Goal: Task Accomplishment & Management: Manage account settings

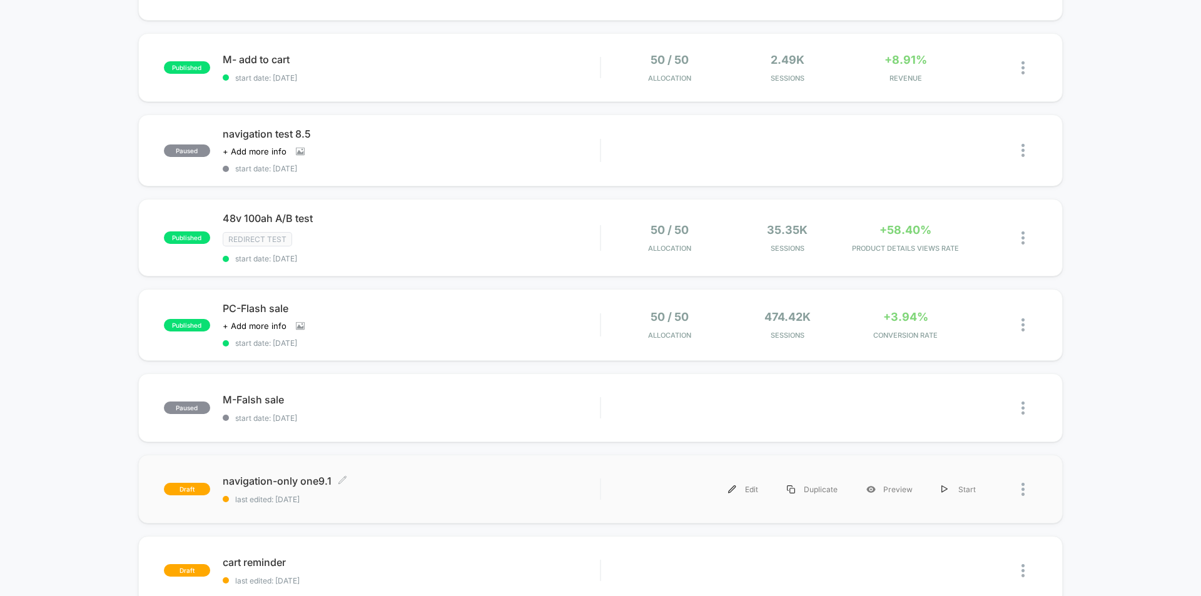
scroll to position [625, 0]
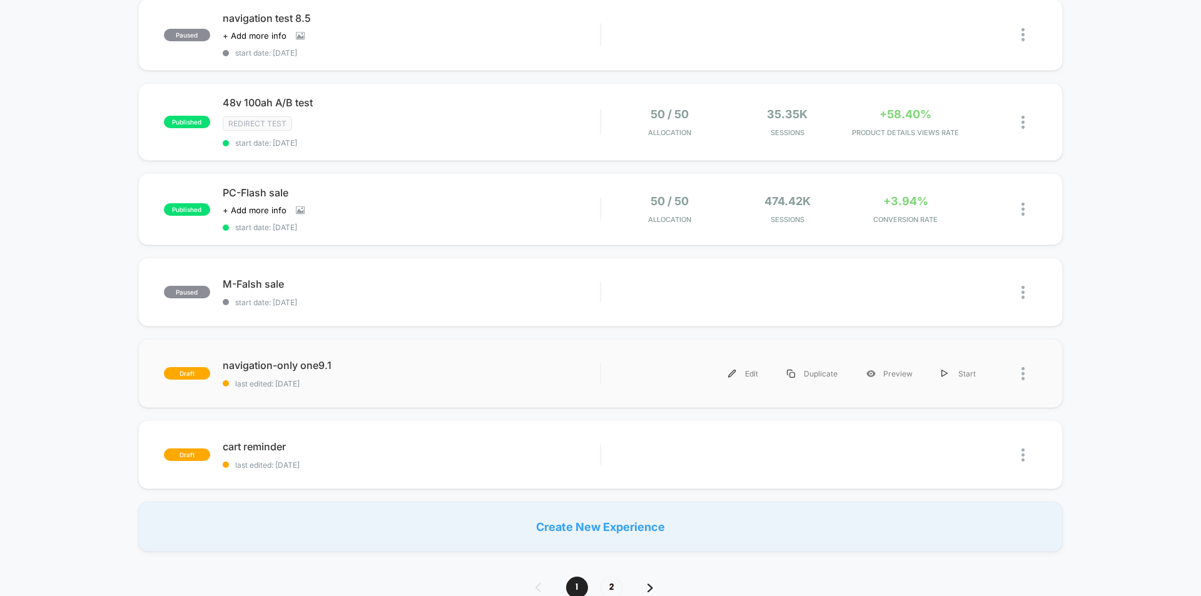
click at [1038, 365] on div "draft navigation-only one9.1 last edited: 2025/9/1 Edit Duplicate Preview Start" at bounding box center [600, 373] width 924 height 69
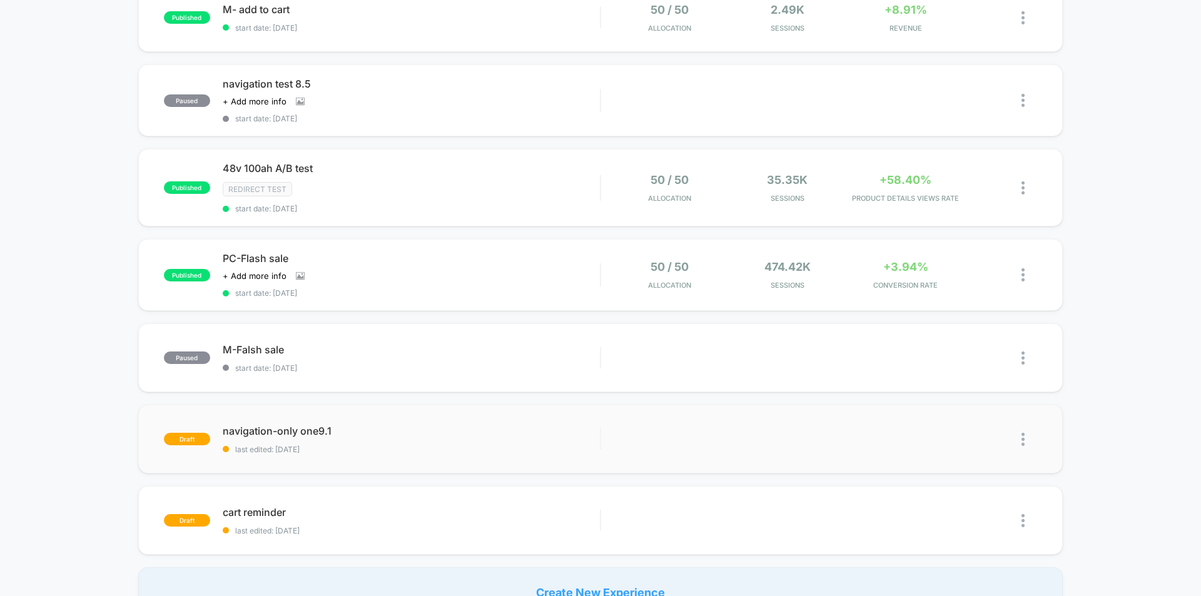
scroll to position [751, 0]
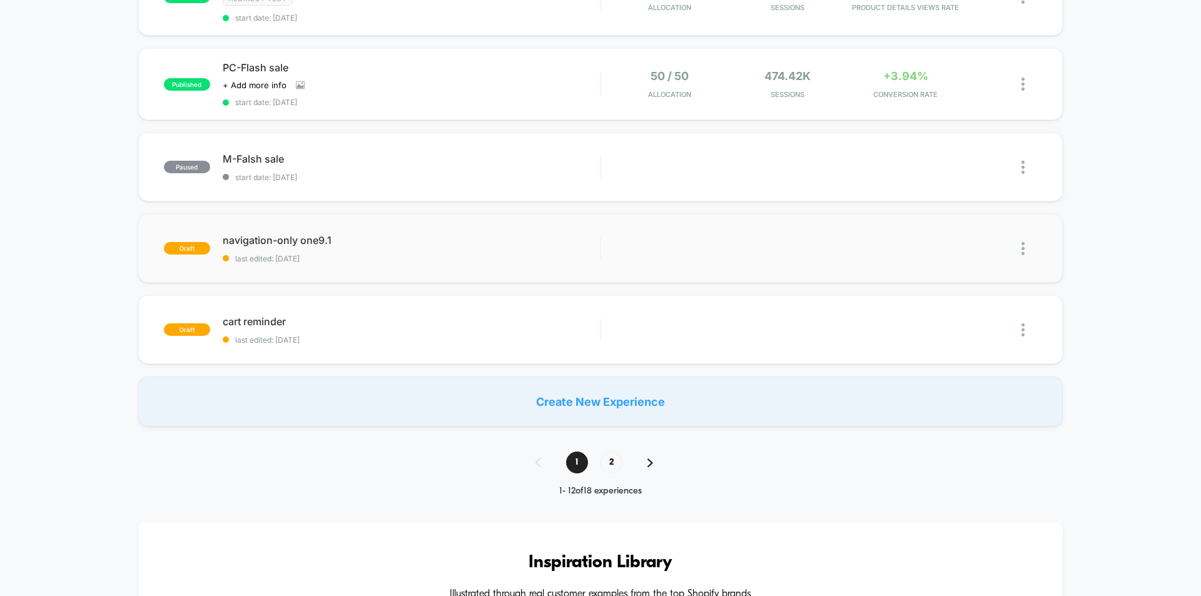
click at [1022, 251] on img at bounding box center [1022, 248] width 3 height 13
click at [954, 311] on div "Delete" at bounding box center [958, 306] width 113 height 28
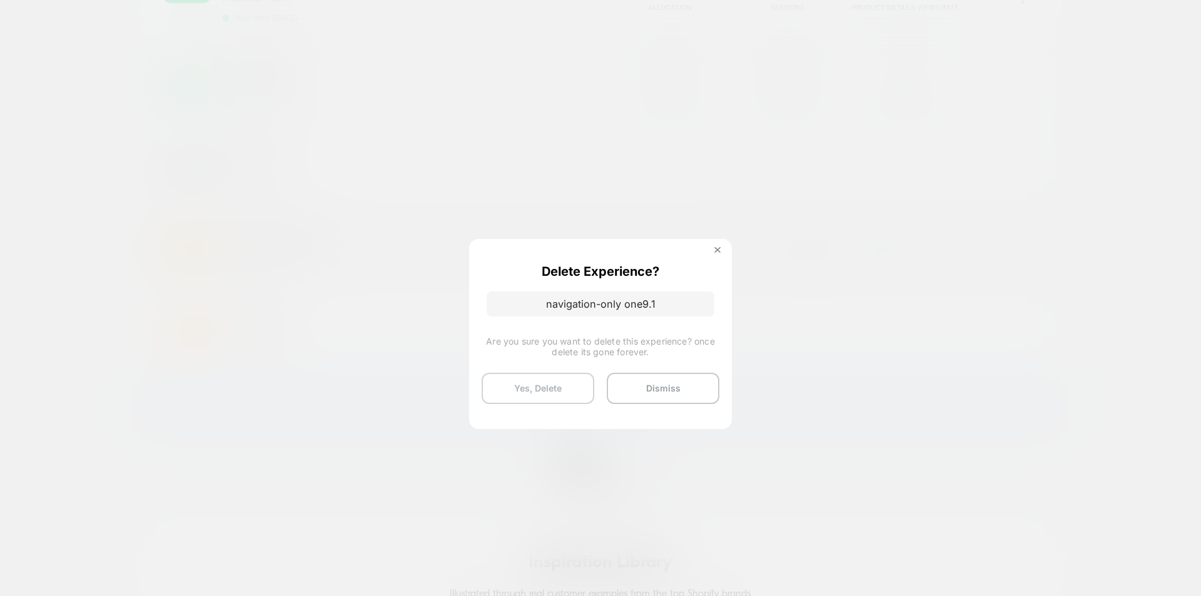
click at [560, 390] on button "Yes, Delete" at bounding box center [538, 388] width 113 height 31
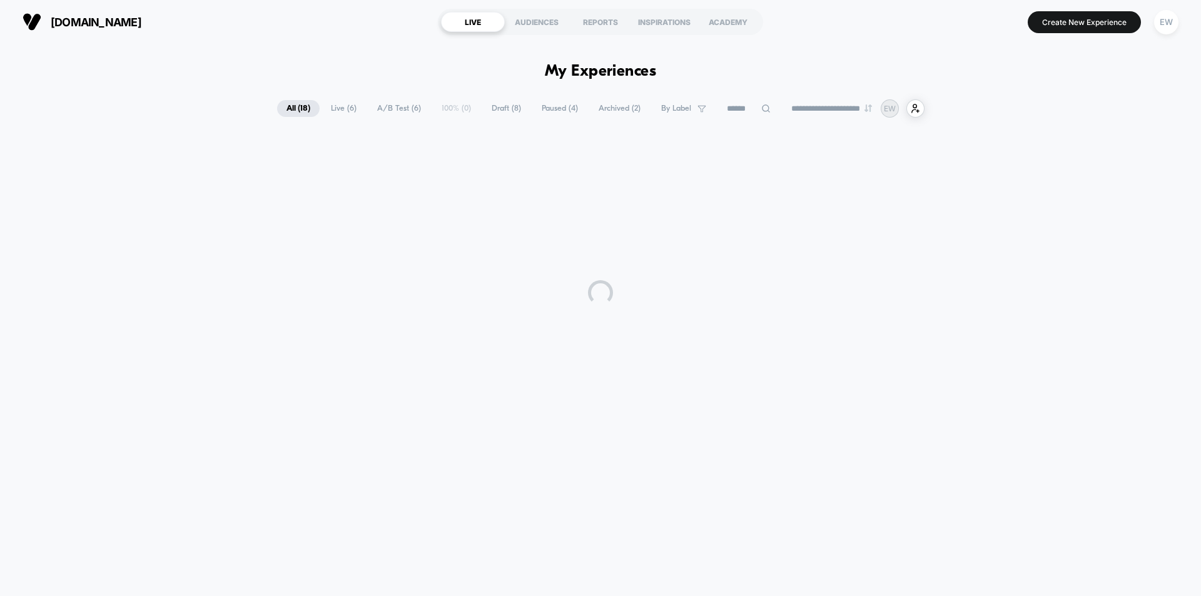
scroll to position [0, 0]
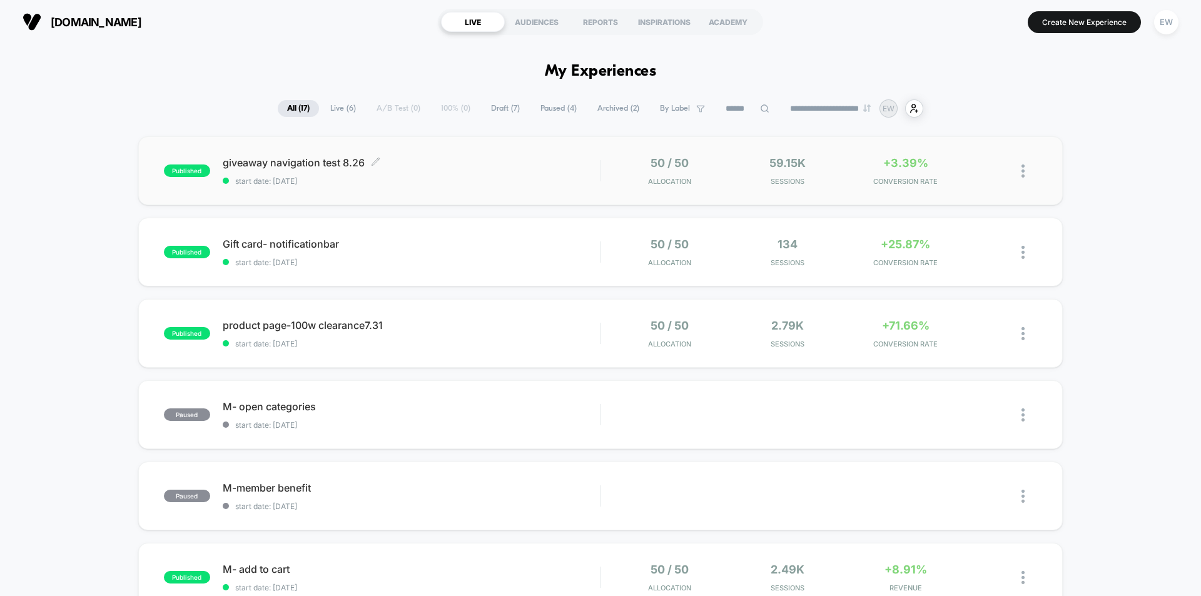
click at [248, 164] on span "giveaway navigation test 8.26 Click to edit experience details" at bounding box center [411, 162] width 377 height 13
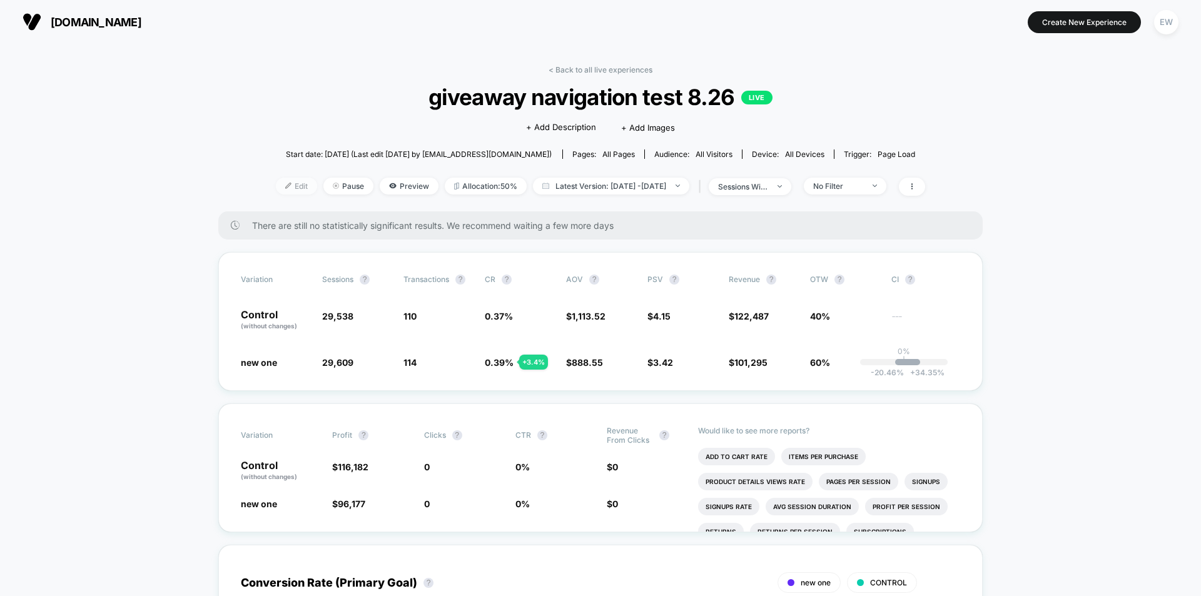
click at [285, 190] on span "Edit" at bounding box center [296, 186] width 41 height 17
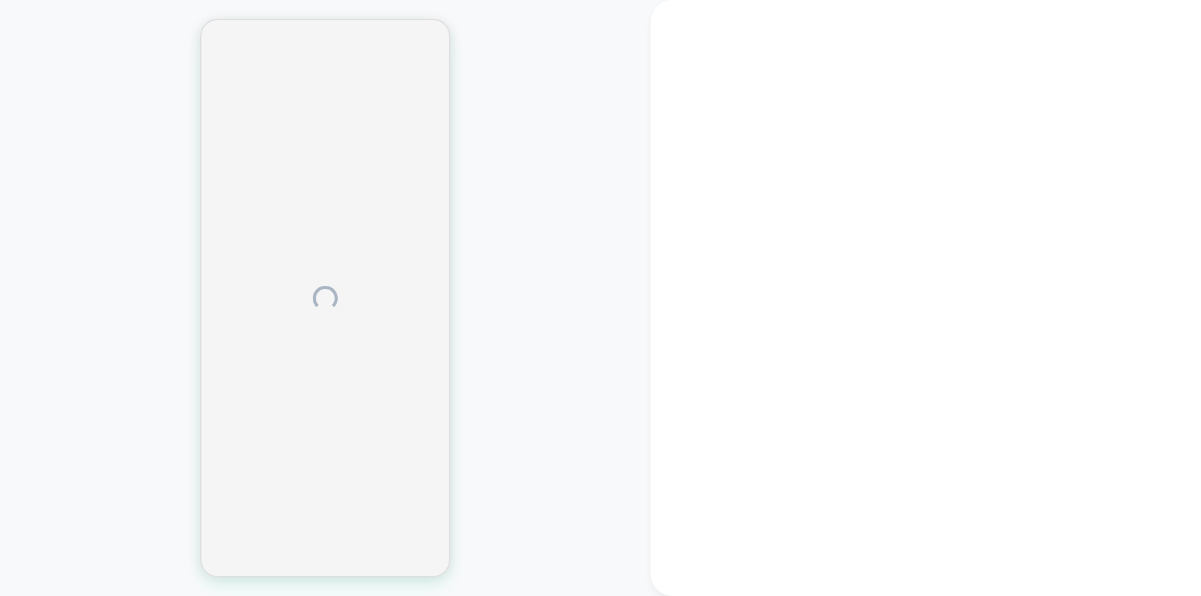
click at [74, 331] on div at bounding box center [325, 298] width 650 height 571
click at [79, 99] on div at bounding box center [325, 298] width 650 height 571
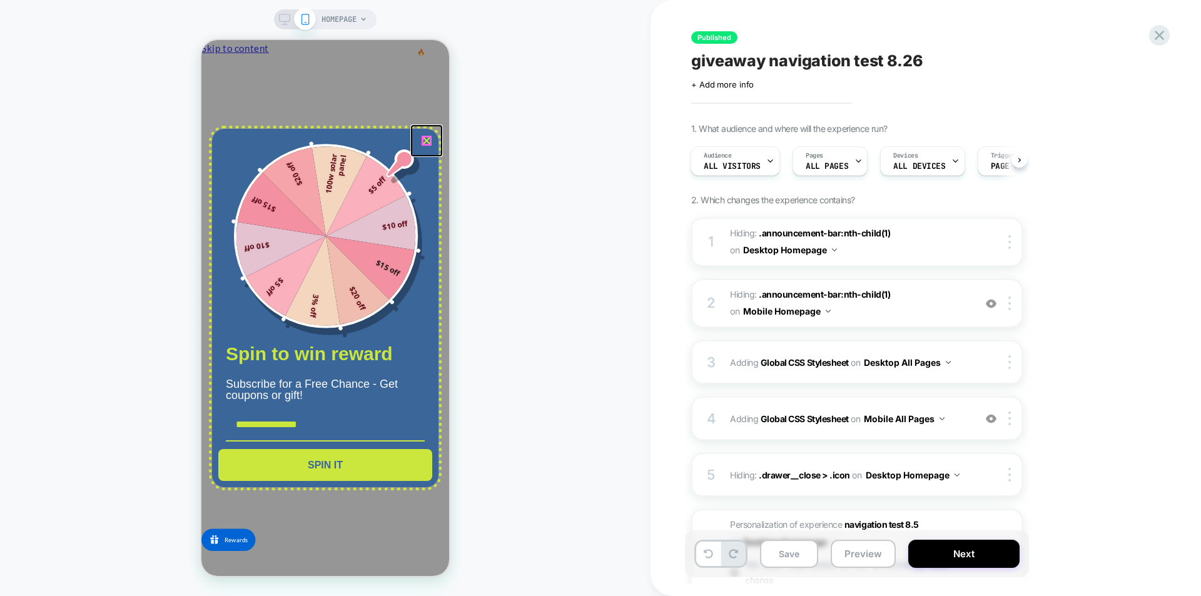
click at [430, 141] on icon "close icon" at bounding box center [427, 141] width 10 height 10
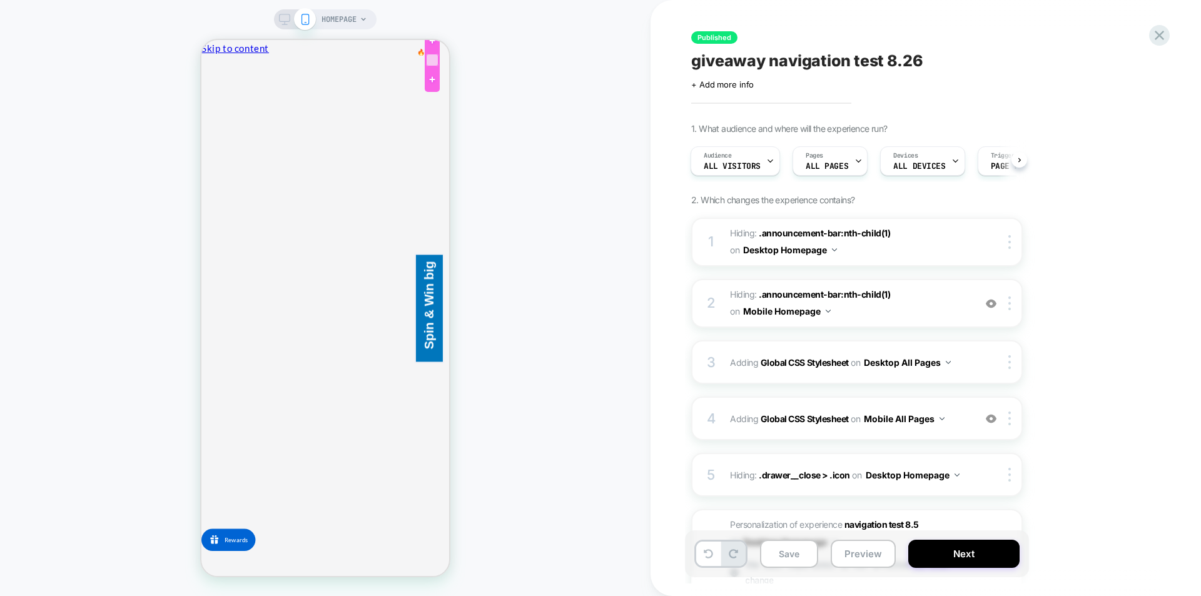
click at [435, 60] on div at bounding box center [432, 60] width 13 height 13
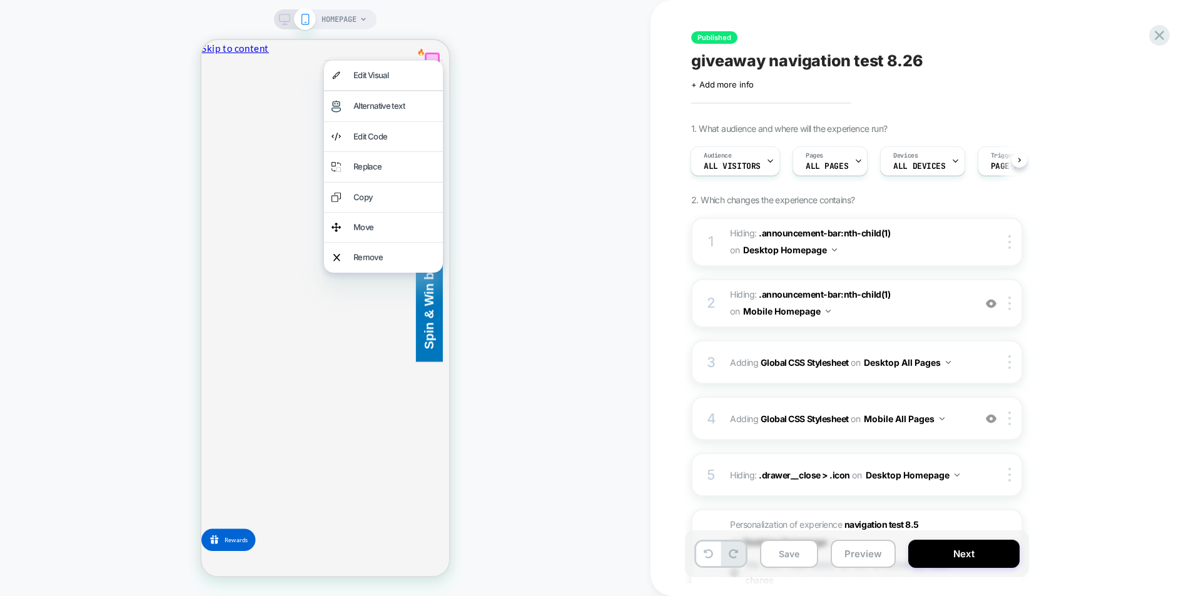
click at [493, 62] on div "HOMEPAGE" at bounding box center [325, 298] width 650 height 571
drag, startPoint x: 557, startPoint y: 118, endPoint x: 537, endPoint y: 120, distance: 20.1
click at [558, 119] on div "HOMEPAGE" at bounding box center [325, 298] width 650 height 571
click at [495, 237] on div "HOMEPAGE" at bounding box center [325, 298] width 650 height 571
drag, startPoint x: 499, startPoint y: 213, endPoint x: 502, endPoint y: 193, distance: 20.3
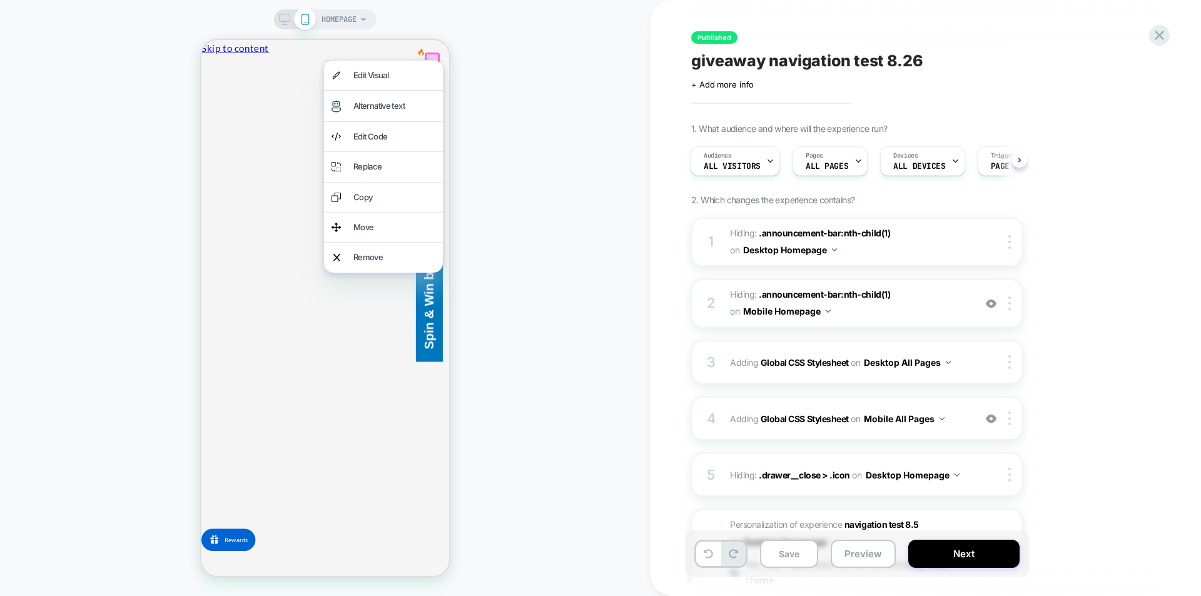
click at [499, 212] on div "HOMEPAGE" at bounding box center [325, 298] width 650 height 571
click at [195, 69] on div "HOMEPAGE" at bounding box center [325, 298] width 650 height 571
click at [144, 94] on div "HOMEPAGE" at bounding box center [325, 298] width 650 height 571
click at [506, 158] on div "HOMEPAGE" at bounding box center [325, 298] width 650 height 571
click at [570, 310] on div "HOMEPAGE" at bounding box center [325, 298] width 650 height 571
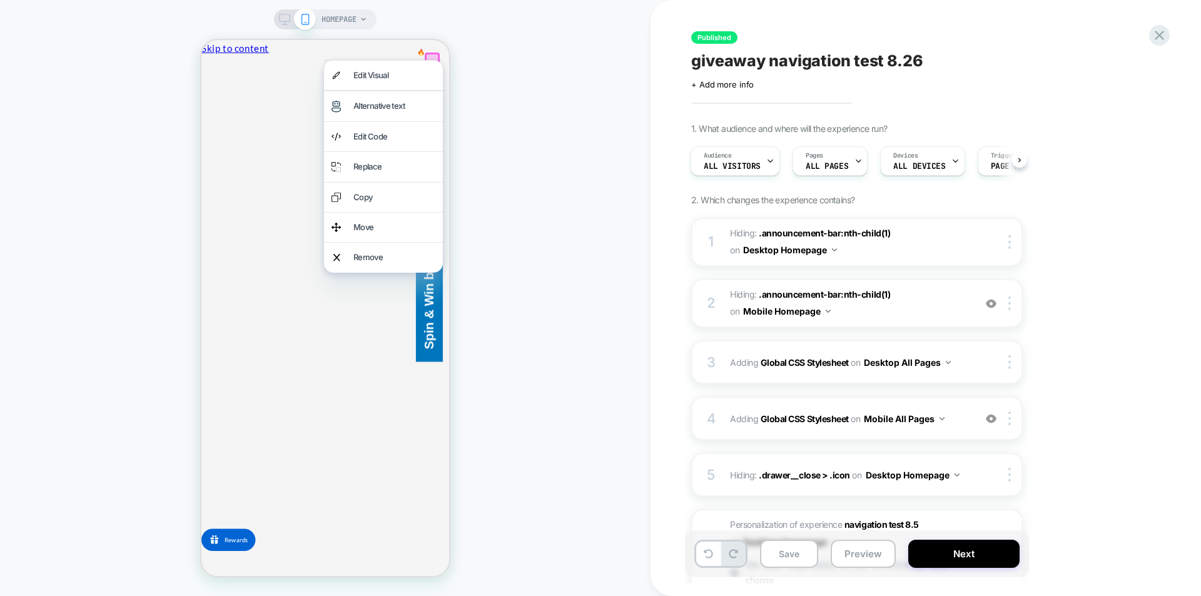
click at [555, 151] on div "HOMEPAGE" at bounding box center [325, 298] width 650 height 571
drag, startPoint x: 480, startPoint y: 481, endPoint x: 458, endPoint y: 488, distance: 22.6
click at [478, 482] on div "HOMEPAGE" at bounding box center [325, 298] width 650 height 571
click at [240, 522] on div at bounding box center [246, 532] width 91 height 38
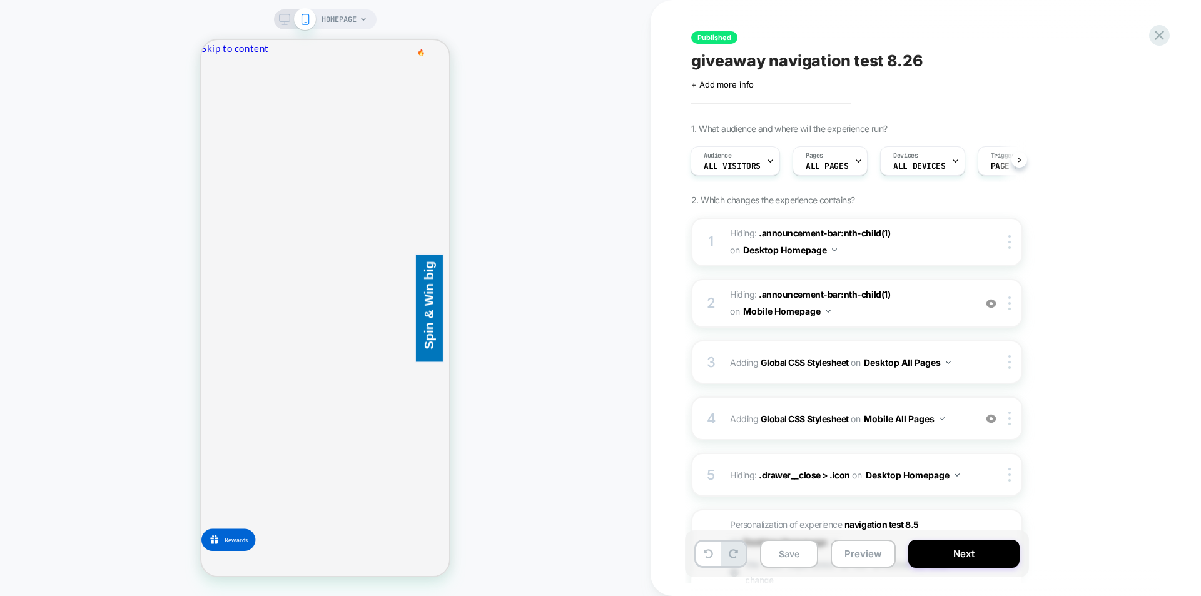
click at [287, 18] on icon at bounding box center [284, 19] width 11 height 11
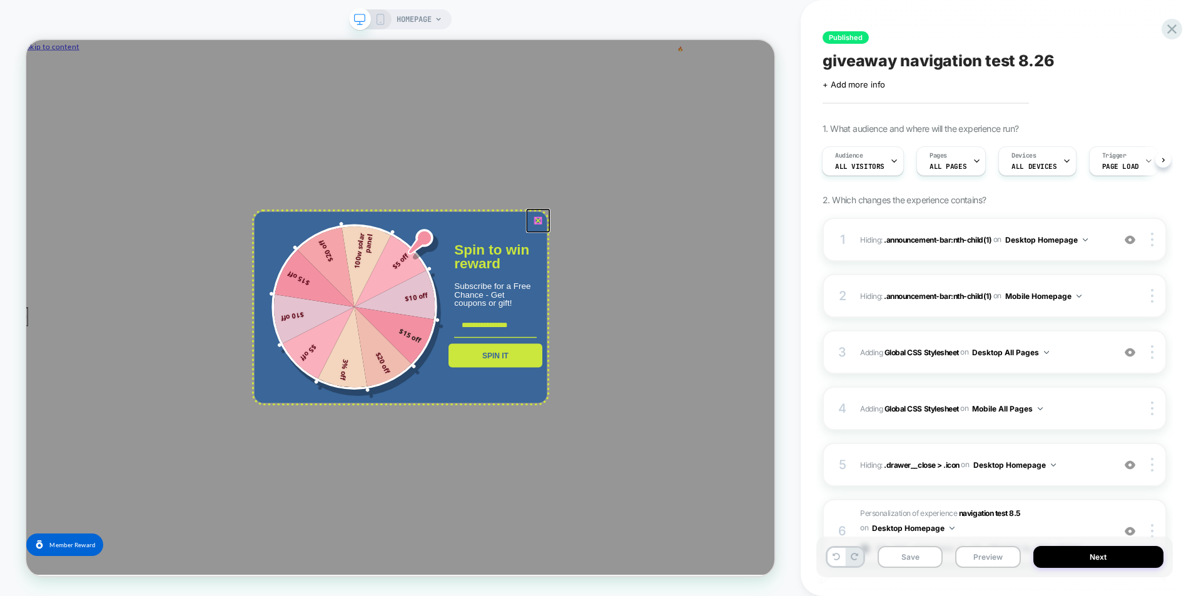
click at [707, 281] on icon "close icon" at bounding box center [709, 281] width 10 height 10
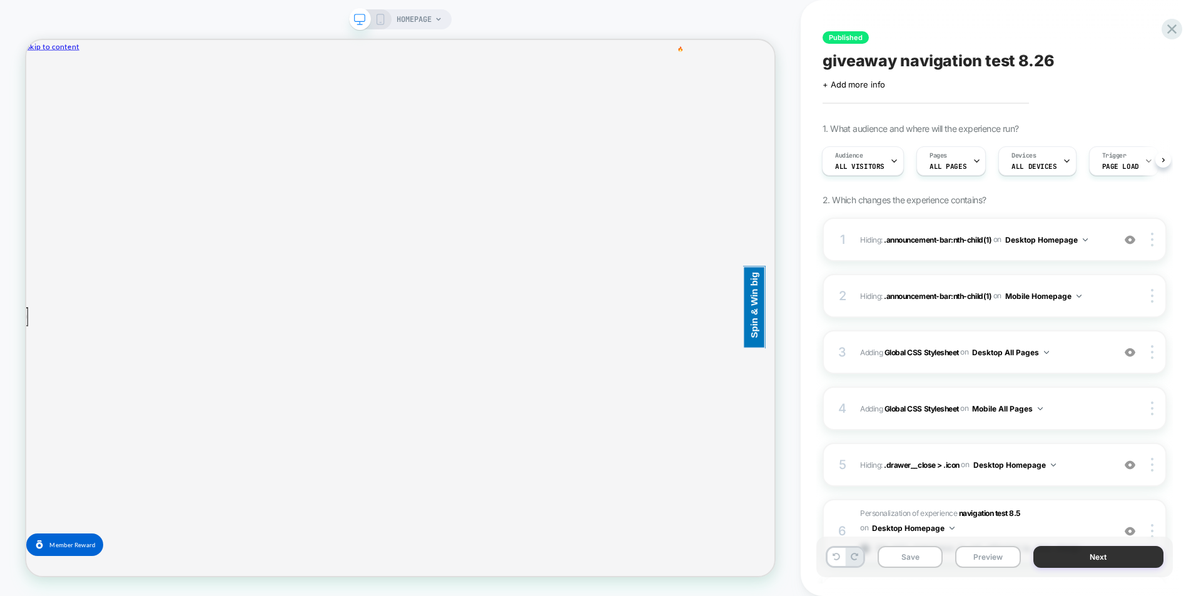
click at [1085, 564] on button "Next" at bounding box center [1098, 557] width 131 height 22
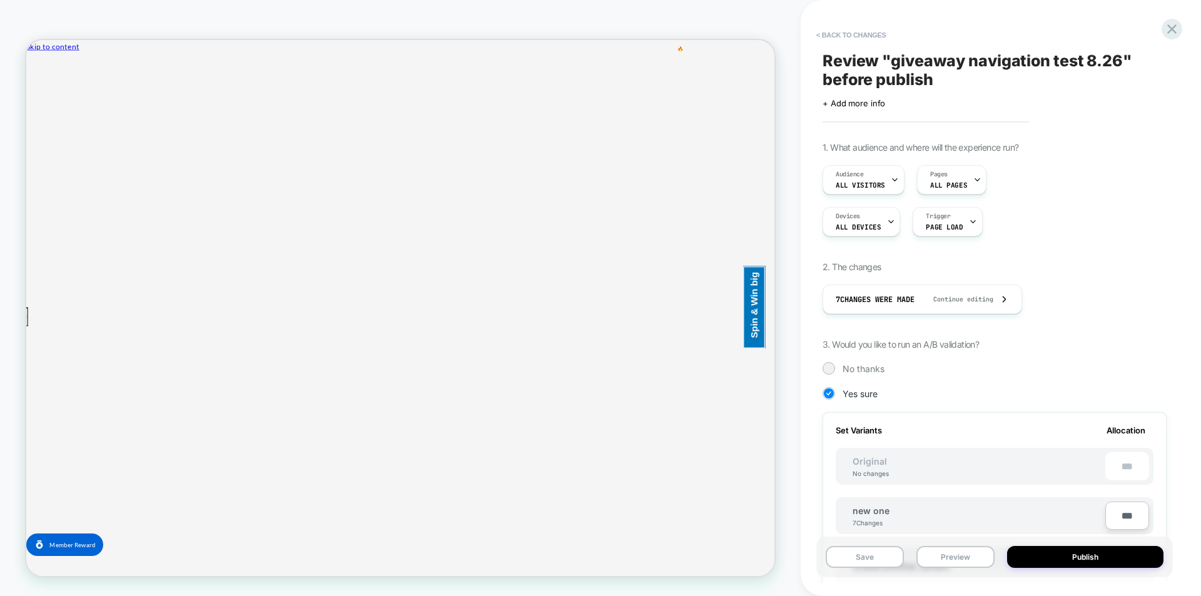
scroll to position [0, 1]
click at [827, 366] on div at bounding box center [828, 367] width 9 height 9
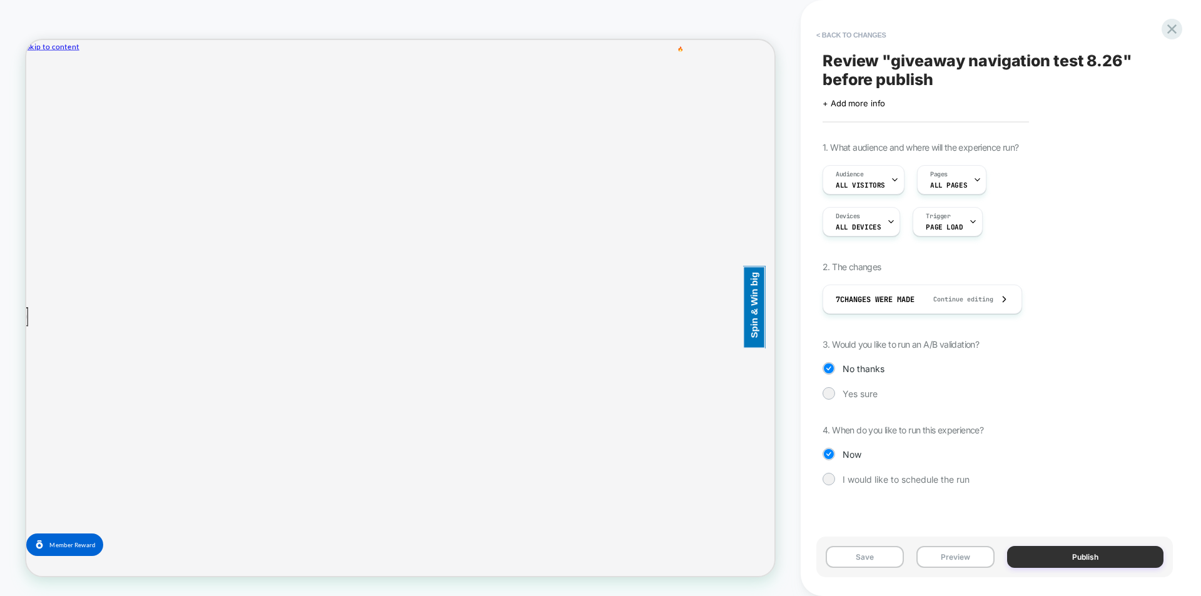
click at [1063, 558] on button "Publish" at bounding box center [1085, 557] width 156 height 22
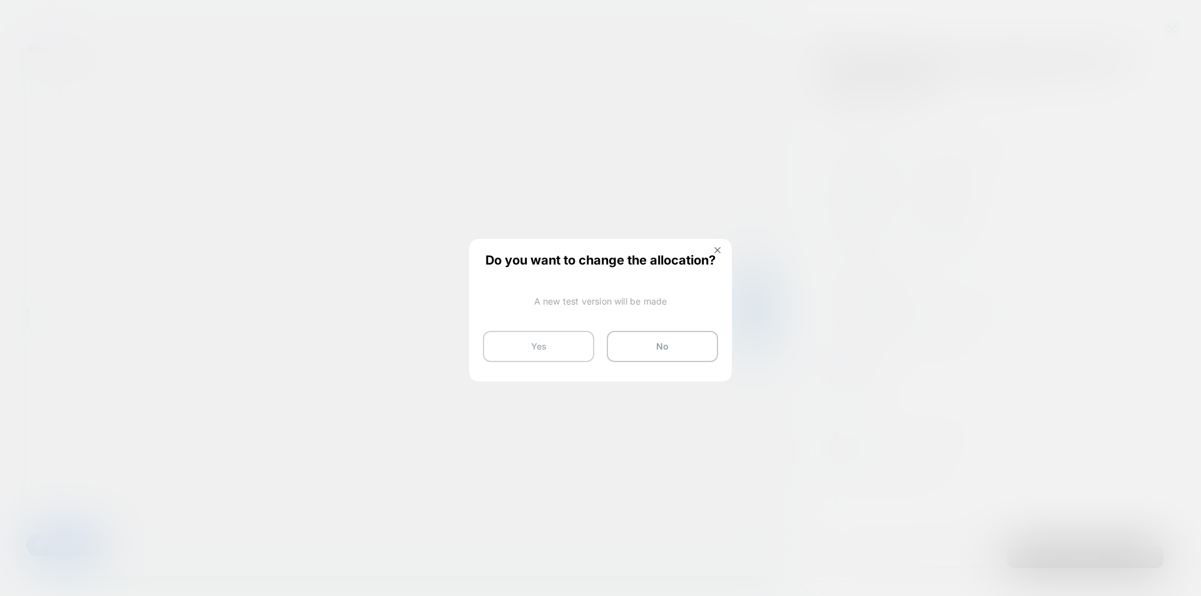
click at [575, 346] on button "Yes" at bounding box center [538, 346] width 111 height 31
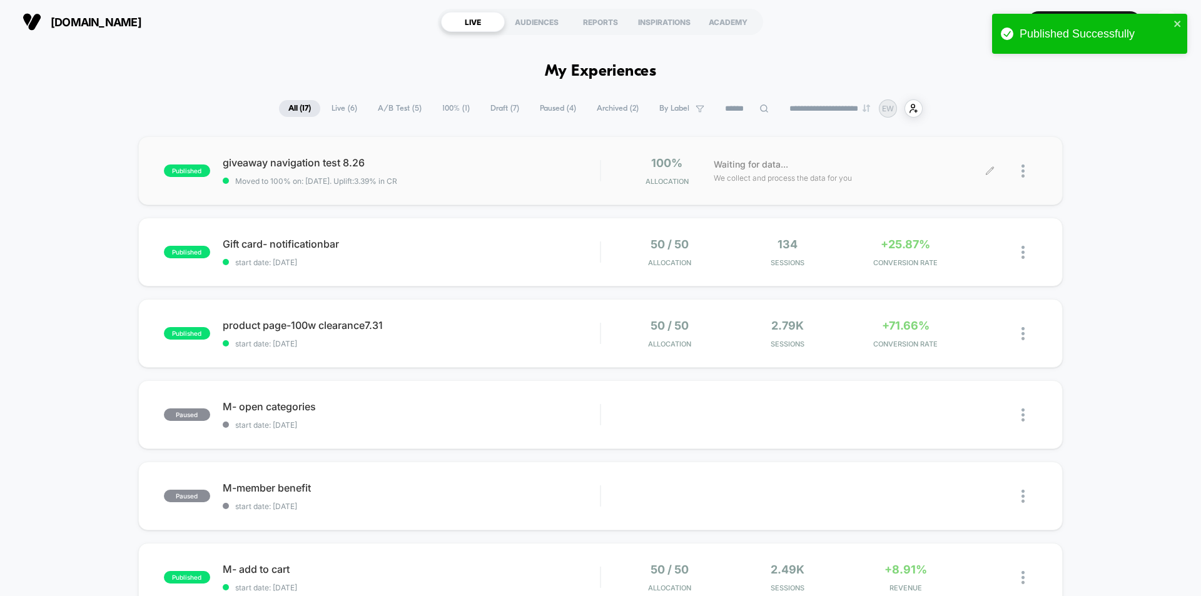
click at [1019, 176] on div at bounding box center [1013, 170] width 47 height 29
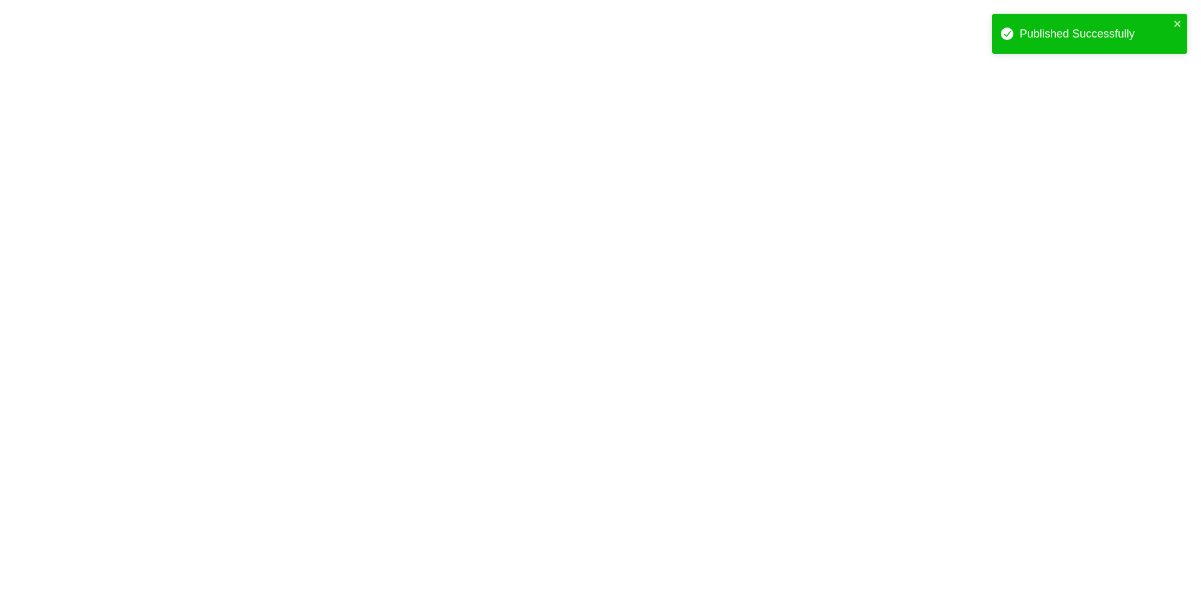
click at [986, 5] on html "Published Successfully Navigated to [DOMAIN_NAME] | No-code CRO for Shopify" at bounding box center [600, 2] width 1201 height 5
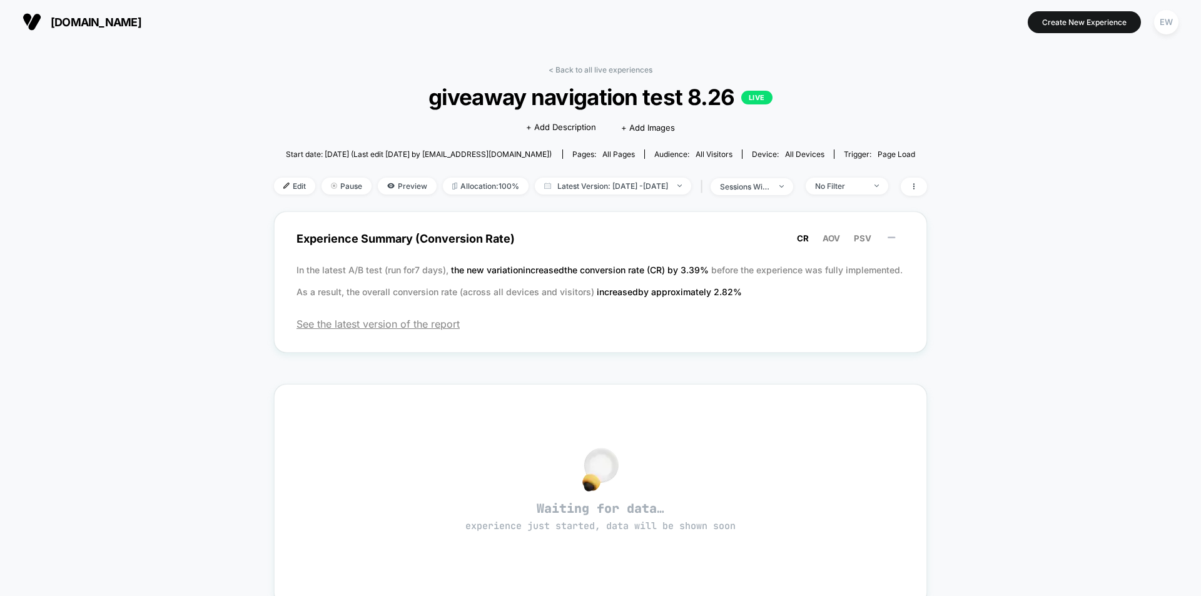
click at [667, 96] on span "giveaway navigation test 8.26 LIVE" at bounding box center [600, 97] width 588 height 26
click at [281, 185] on span "Edit" at bounding box center [294, 186] width 41 height 17
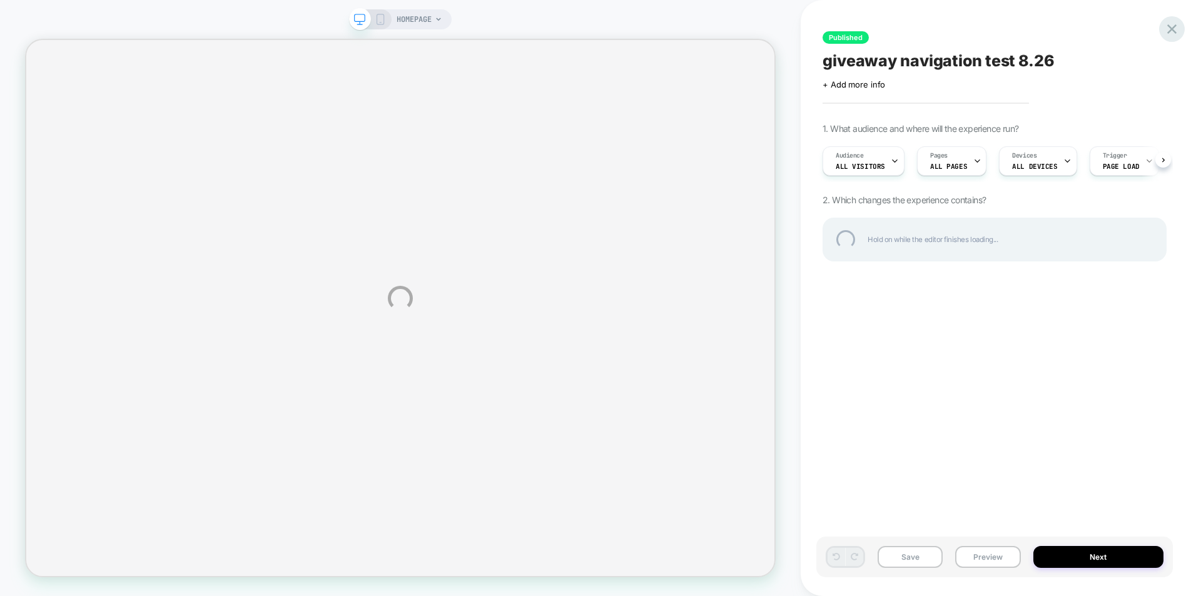
click at [1175, 30] on div at bounding box center [1172, 29] width 26 height 26
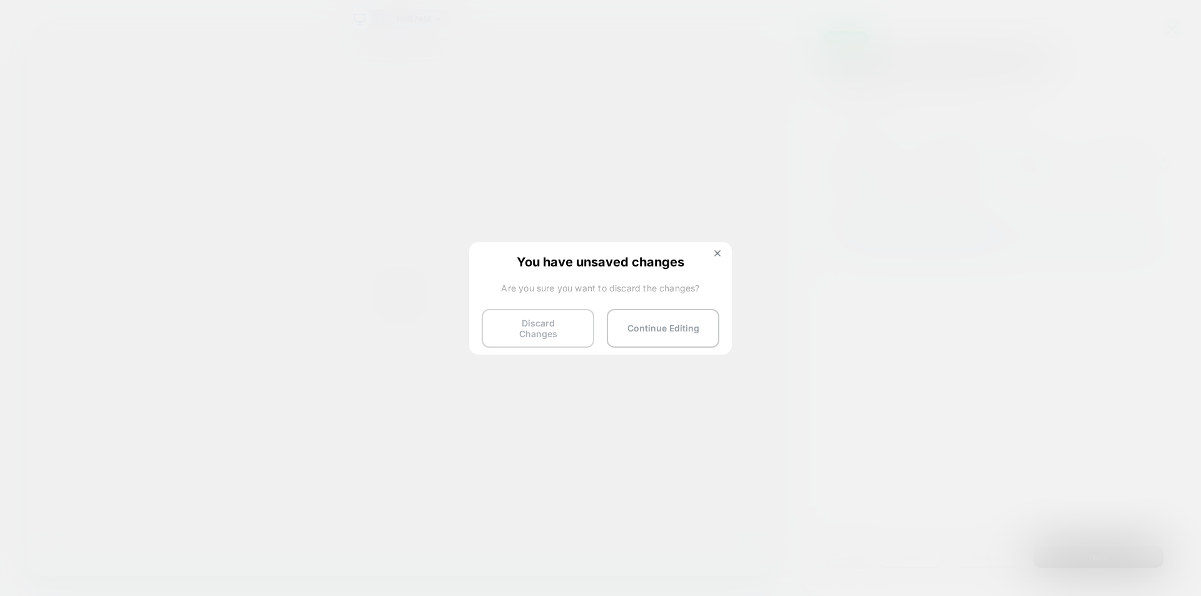
click at [547, 331] on button "Discard Changes" at bounding box center [538, 328] width 113 height 39
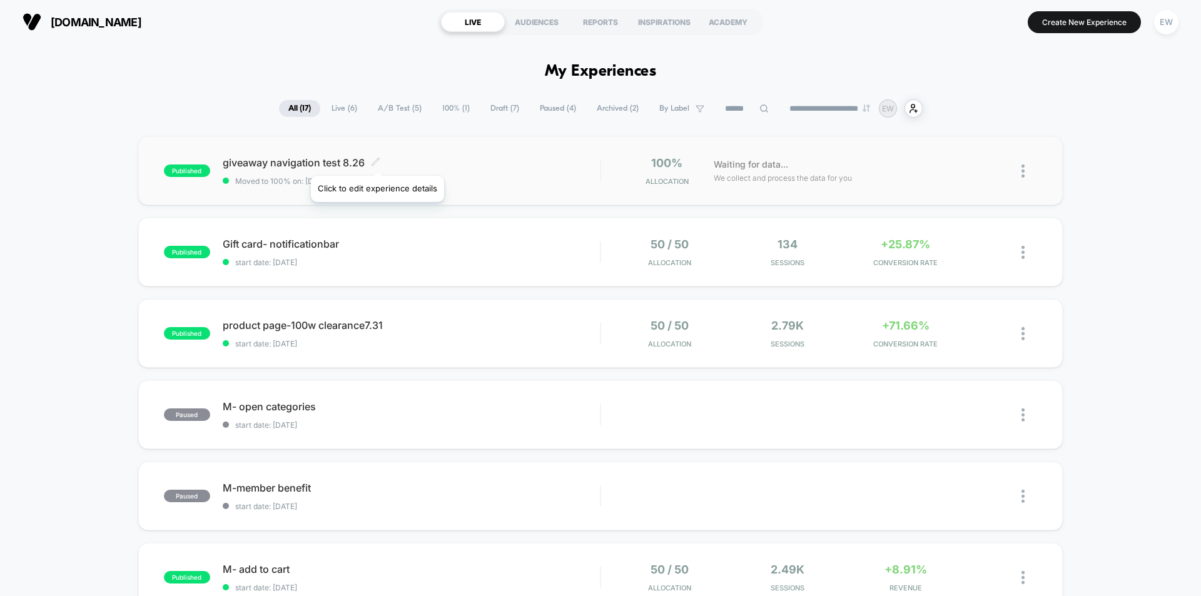
click at [377, 160] on icon at bounding box center [376, 162] width 8 height 8
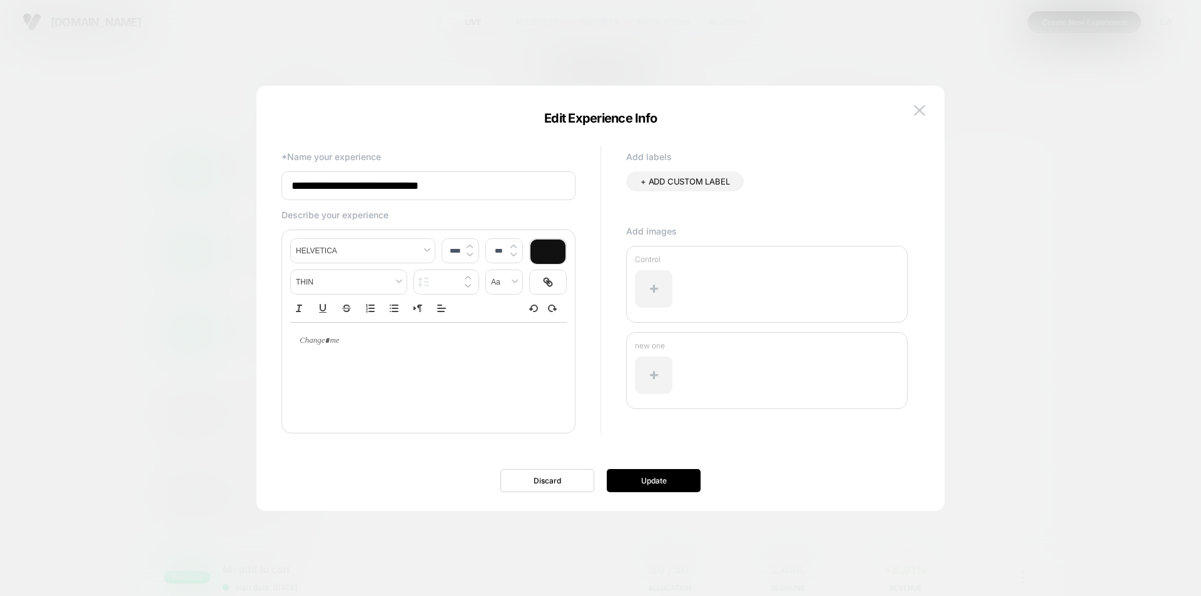
drag, startPoint x: 290, startPoint y: 188, endPoint x: 341, endPoint y: 179, distance: 52.0
click at [341, 179] on input "**********" at bounding box center [428, 185] width 294 height 29
drag, startPoint x: 295, startPoint y: 190, endPoint x: 256, endPoint y: 186, distance: 39.5
click at [256, 186] on body "**********" at bounding box center [600, 298] width 1201 height 596
drag, startPoint x: 345, startPoint y: 182, endPoint x: 402, endPoint y: 186, distance: 56.4
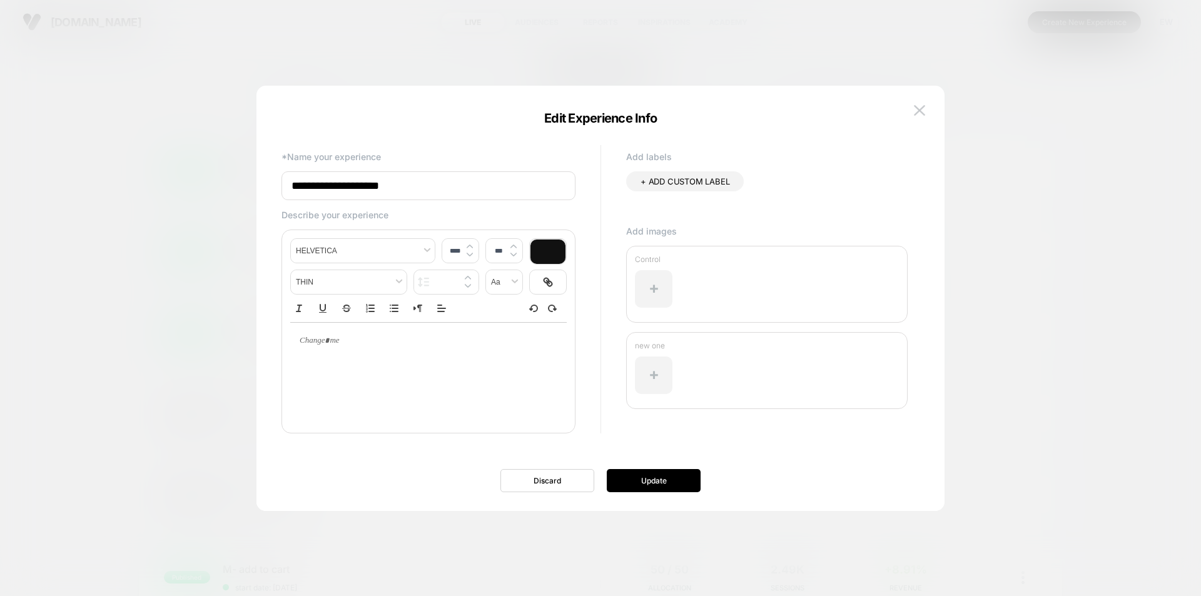
click at [402, 186] on input "**********" at bounding box center [428, 185] width 294 height 29
type input "**********"
click at [680, 479] on button "Update" at bounding box center [654, 480] width 94 height 23
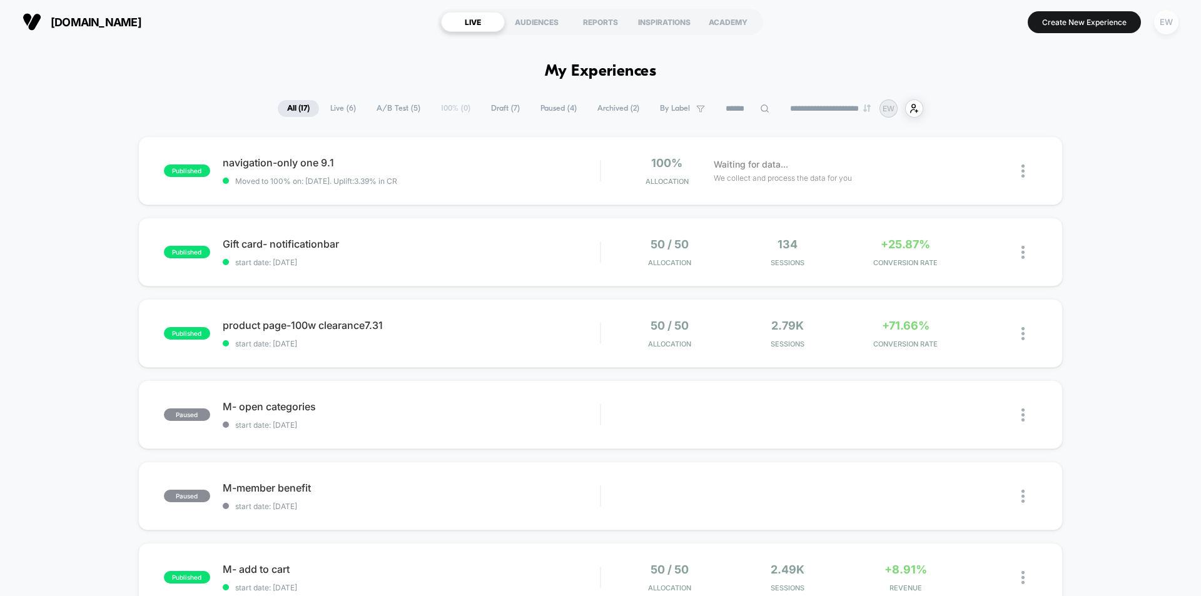
click at [1163, 23] on div "EW" at bounding box center [1166, 22] width 24 height 24
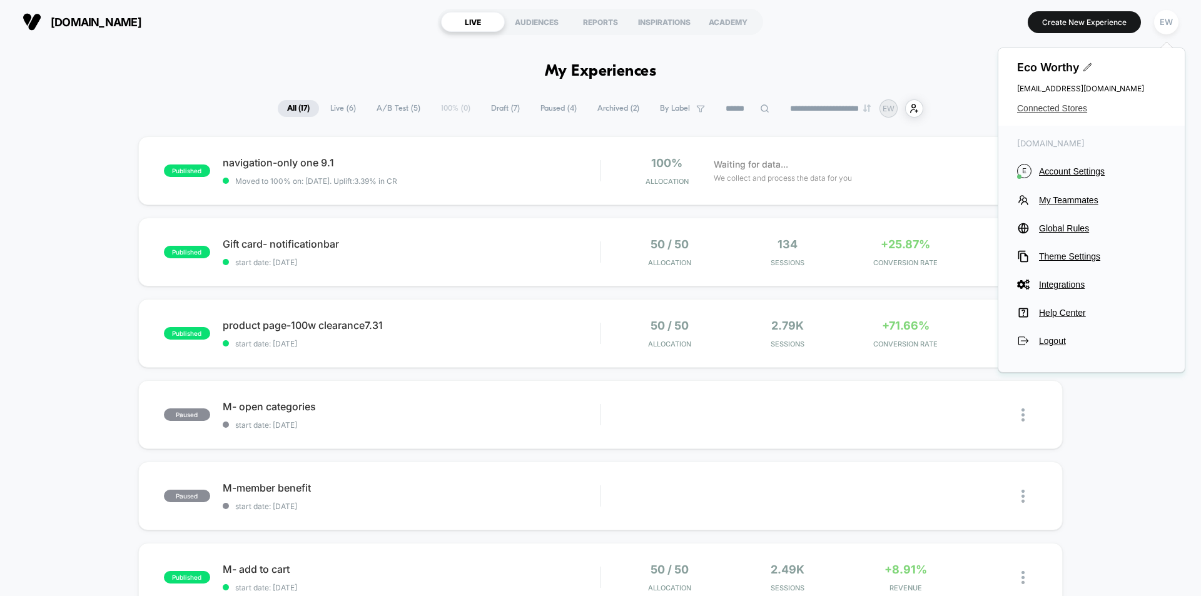
click at [1048, 112] on span "Connected Stores" at bounding box center [1091, 108] width 149 height 10
